Goal: Check status

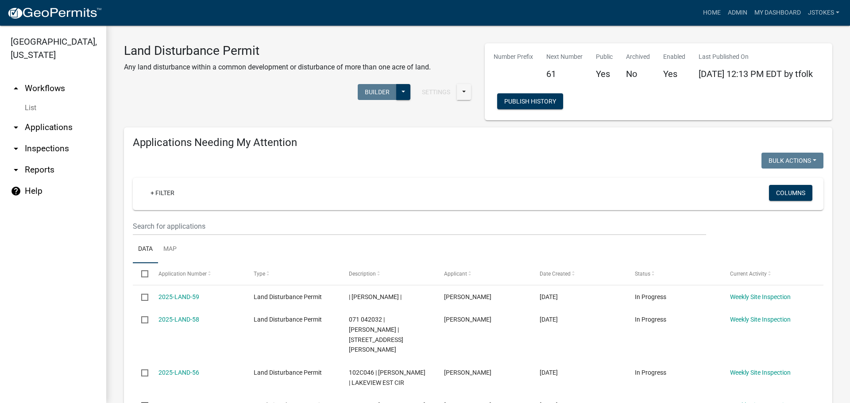
click at [45, 145] on link "arrow_drop_down Inspections" at bounding box center [53, 148] width 106 height 21
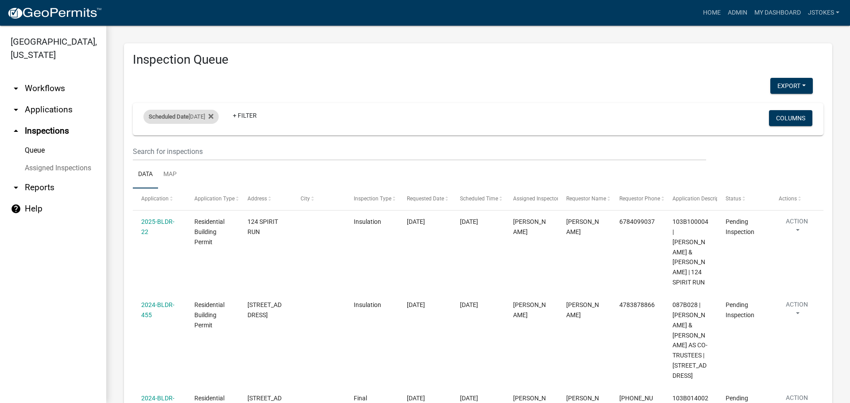
click at [215, 116] on div "Scheduled Date [DATE]" at bounding box center [180, 117] width 75 height 14
click at [160, 157] on select "[DATE] [DATE] Current Week Previous Week Current Month Last Month Current Calen…" at bounding box center [181, 159] width 89 height 18
click at [137, 150] on select "[DATE] [DATE] Current Week Previous Week Current Month Last Month Current Calen…" at bounding box center [181, 159] width 89 height 18
click at [189, 185] on button "Done" at bounding box center [181, 183] width 89 height 16
click at [211, 114] on icon at bounding box center [210, 116] width 5 height 7
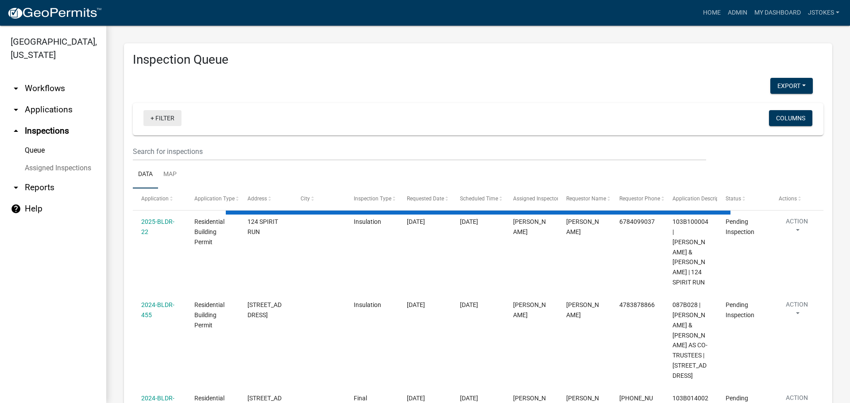
click at [158, 120] on link "+ Filter" at bounding box center [162, 118] width 38 height 16
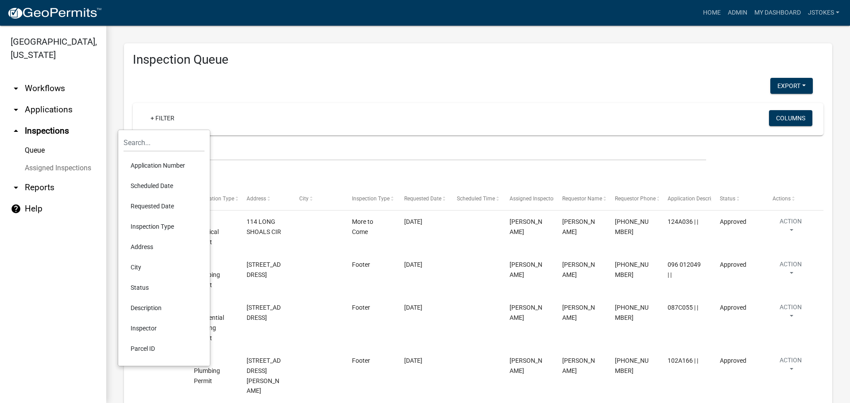
click at [164, 186] on li "Scheduled Date" at bounding box center [163, 186] width 81 height 20
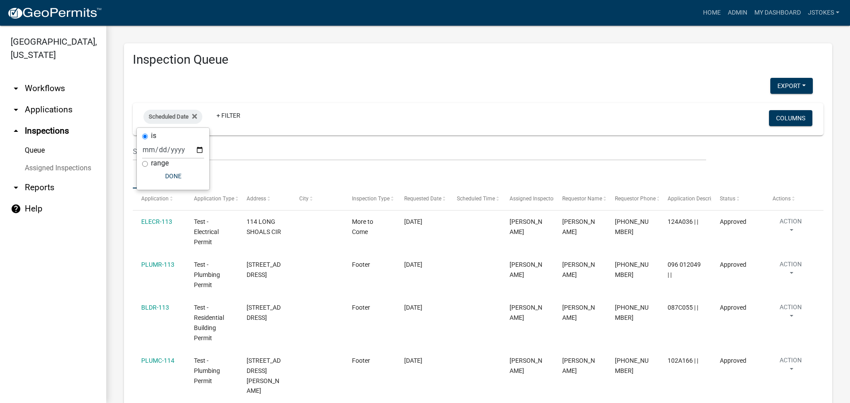
click at [146, 163] on input "range" at bounding box center [145, 164] width 6 height 6
radio input "true"
select select
click at [174, 145] on label "range" at bounding box center [176, 145] width 18 height 7
click at [164, 145] on input "range" at bounding box center [161, 146] width 6 height 6
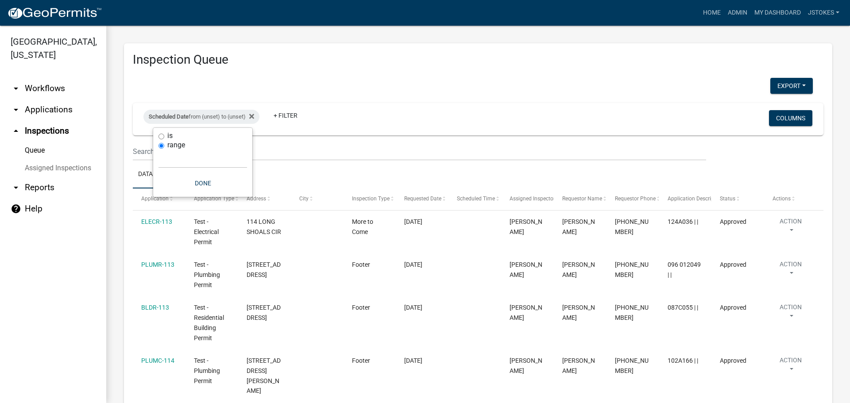
click at [161, 136] on input "is" at bounding box center [161, 137] width 6 height 6
radio input "true"
click at [161, 151] on input "date" at bounding box center [173, 150] width 62 height 18
click at [200, 149] on input "date" at bounding box center [173, 150] width 62 height 18
type input "[DATE]"
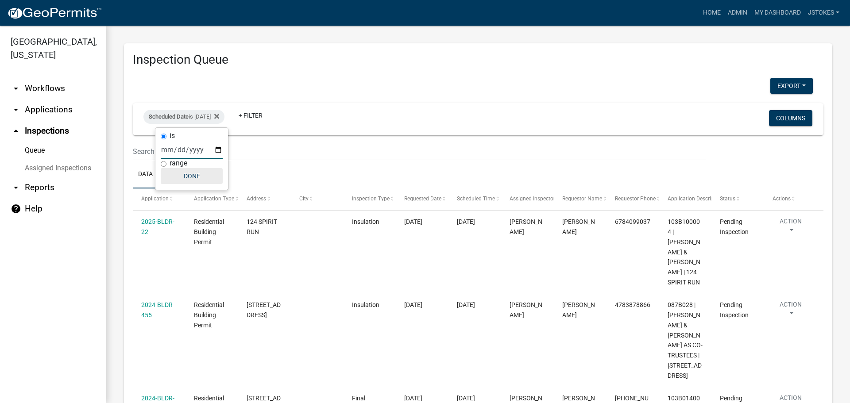
click at [193, 179] on button "Done" at bounding box center [192, 176] width 62 height 16
click at [45, 85] on link "arrow_drop_down Workflows" at bounding box center [53, 88] width 106 height 21
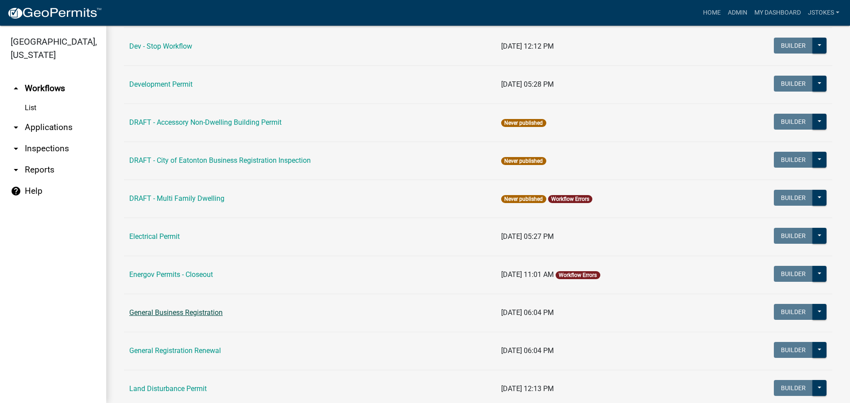
scroll to position [398, 0]
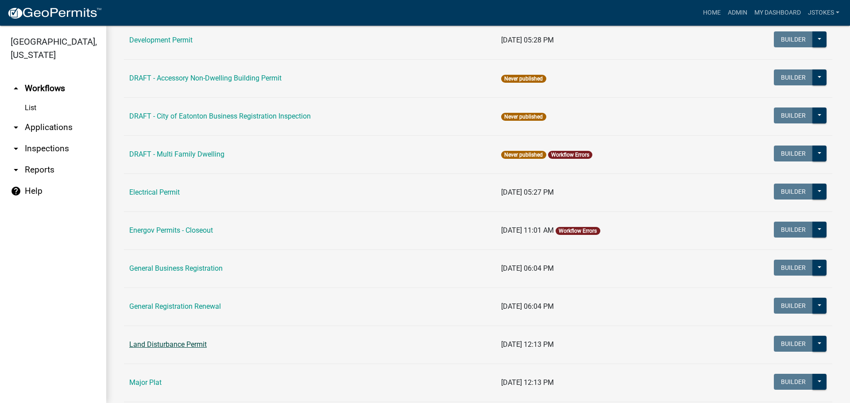
click at [175, 342] on link "Land Disturbance Permit" at bounding box center [167, 344] width 77 height 8
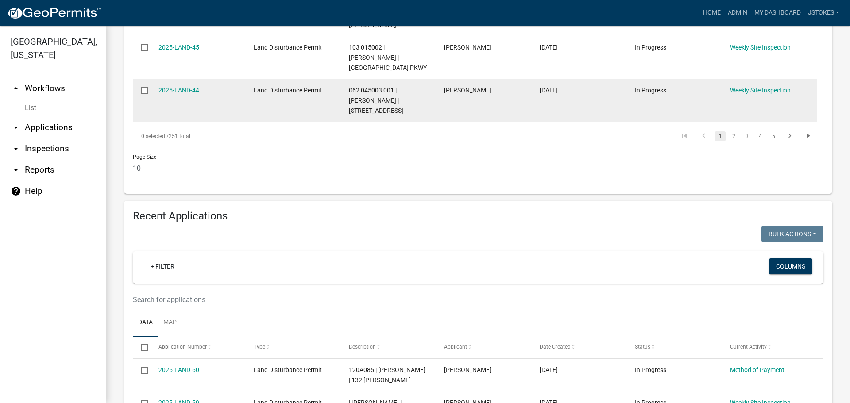
scroll to position [577, 0]
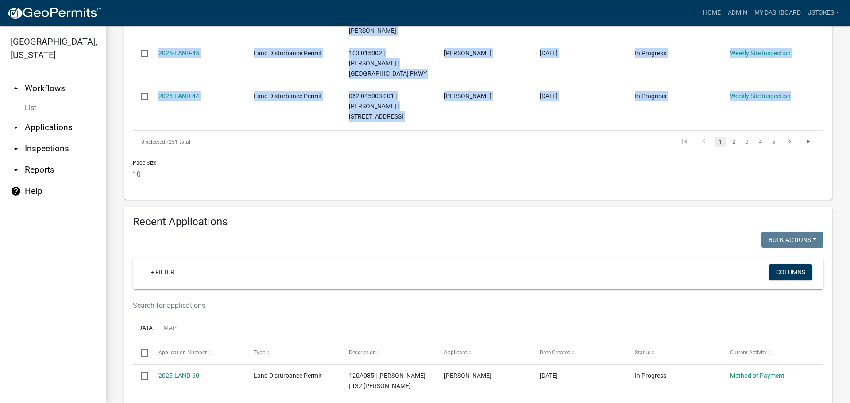
drag, startPoint x: 154, startPoint y: 122, endPoint x: 825, endPoint y: 47, distance: 675.1
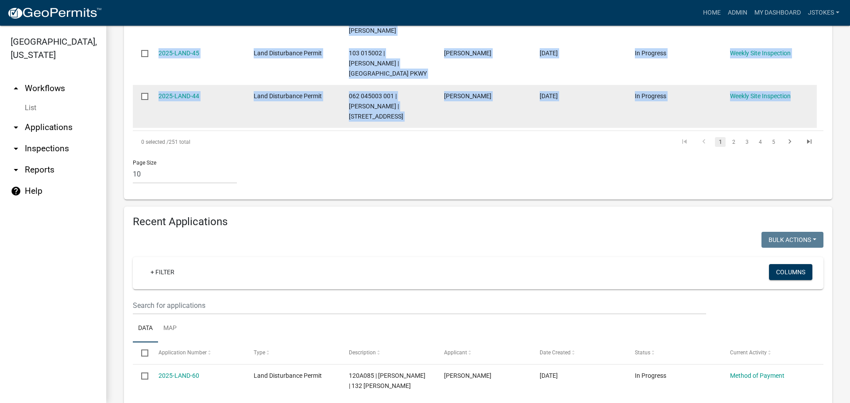
copy datatable-scroller "2025-LAND-59 Land Disturbance Permit | [PERSON_NAME] | [PERSON_NAME] [DATE] In …"
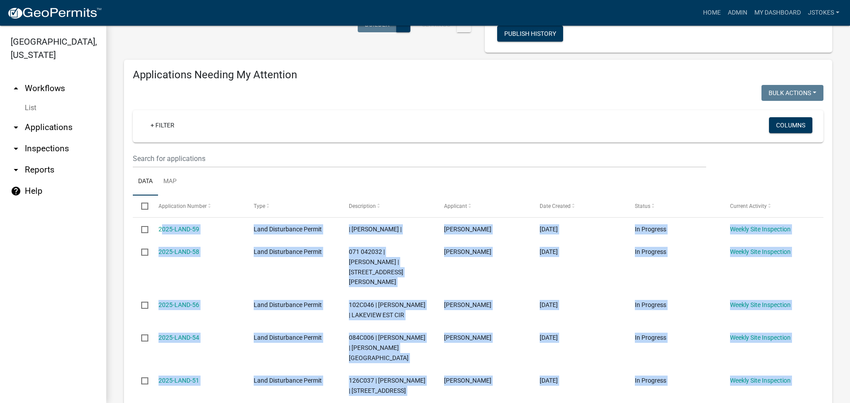
scroll to position [46, 0]
